Goal: Ask a question

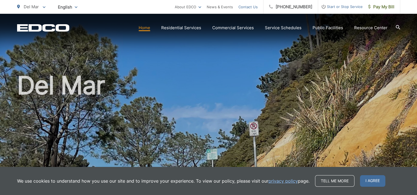
click at [255, 5] on link "Contact Us" at bounding box center [247, 7] width 19 height 7
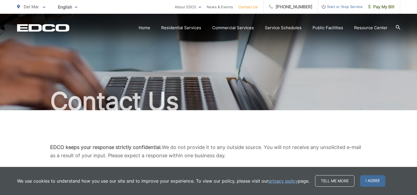
click at [258, 7] on link "Contact Us" at bounding box center [247, 7] width 19 height 7
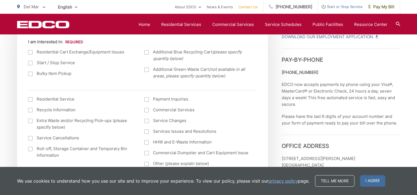
scroll to position [171, 0]
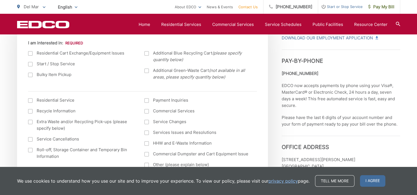
click at [145, 132] on div at bounding box center [146, 133] width 4 height 4
click at [0, 0] on input "Services Issues and Resolutions" at bounding box center [0, 0] width 0 height 0
click at [340, 178] on link "Tell me more" at bounding box center [334, 181] width 39 height 12
